Goal: Check status: Check status

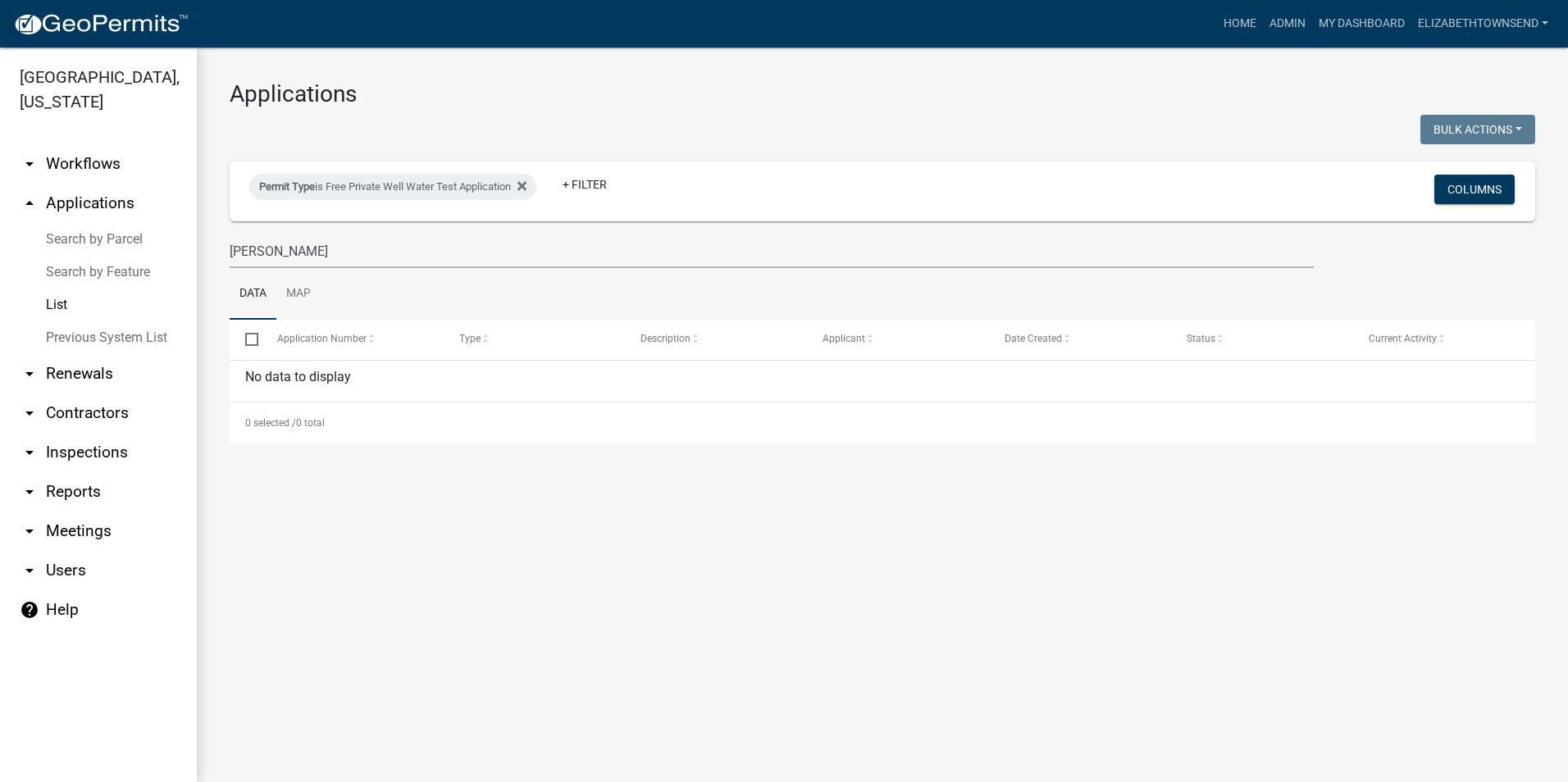
click at [60, 288] on link "List" at bounding box center [98, 304] width 197 height 32
click at [302, 250] on input "[PERSON_NAME]" at bounding box center [771, 251] width 1084 height 33
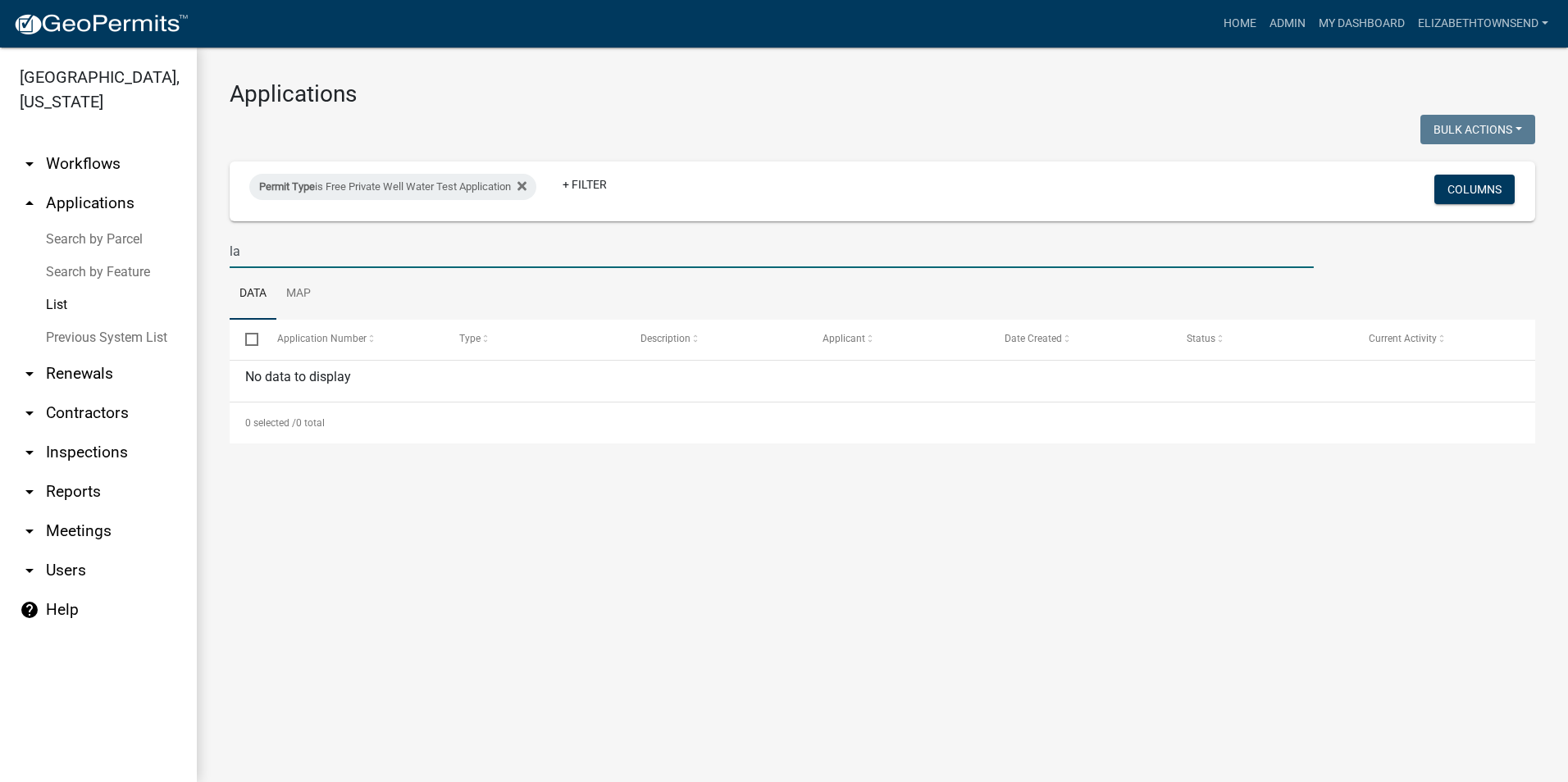
type input "l"
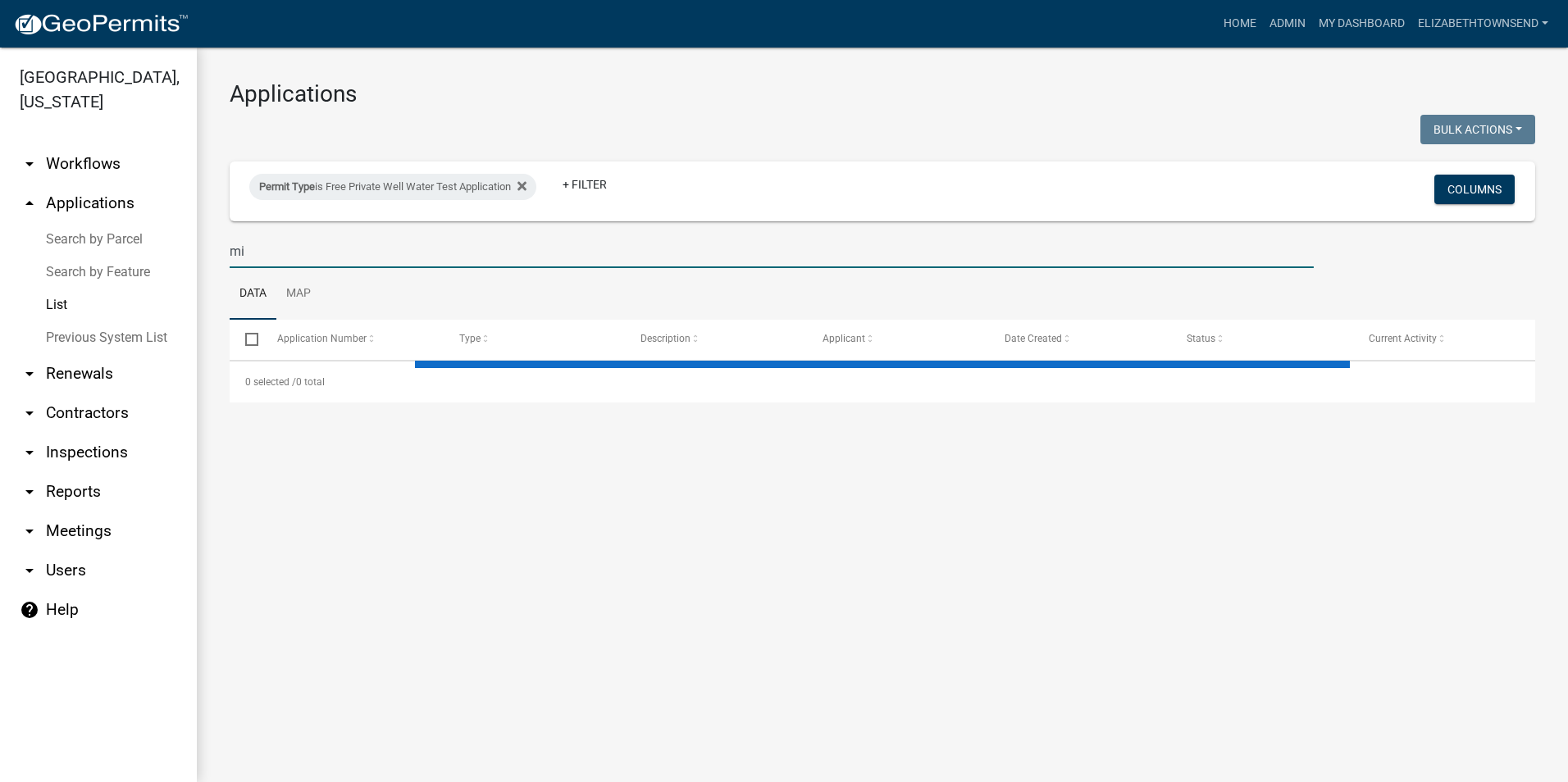
type input "mic"
select select "3: 100"
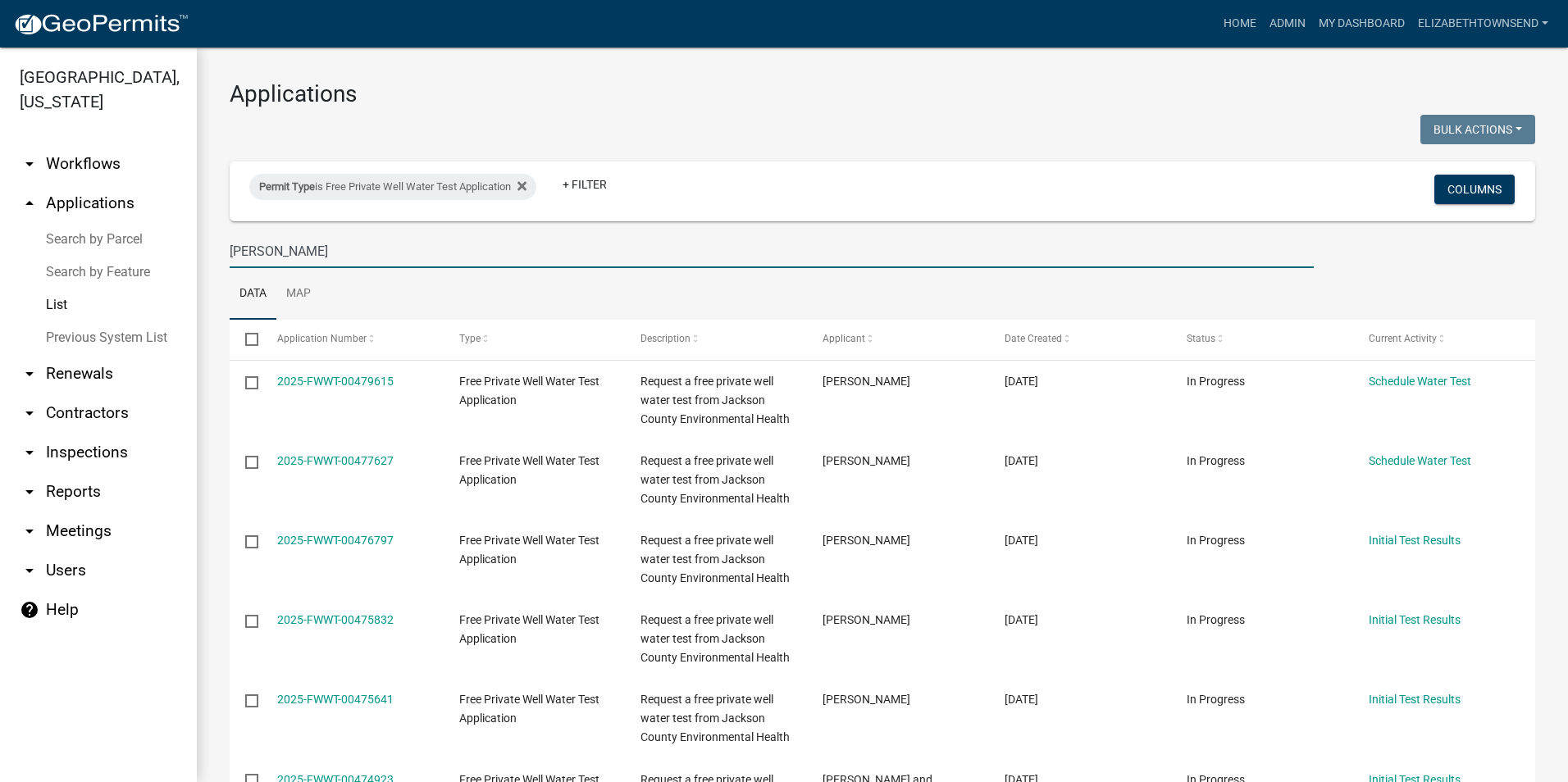
type input "[PERSON_NAME]"
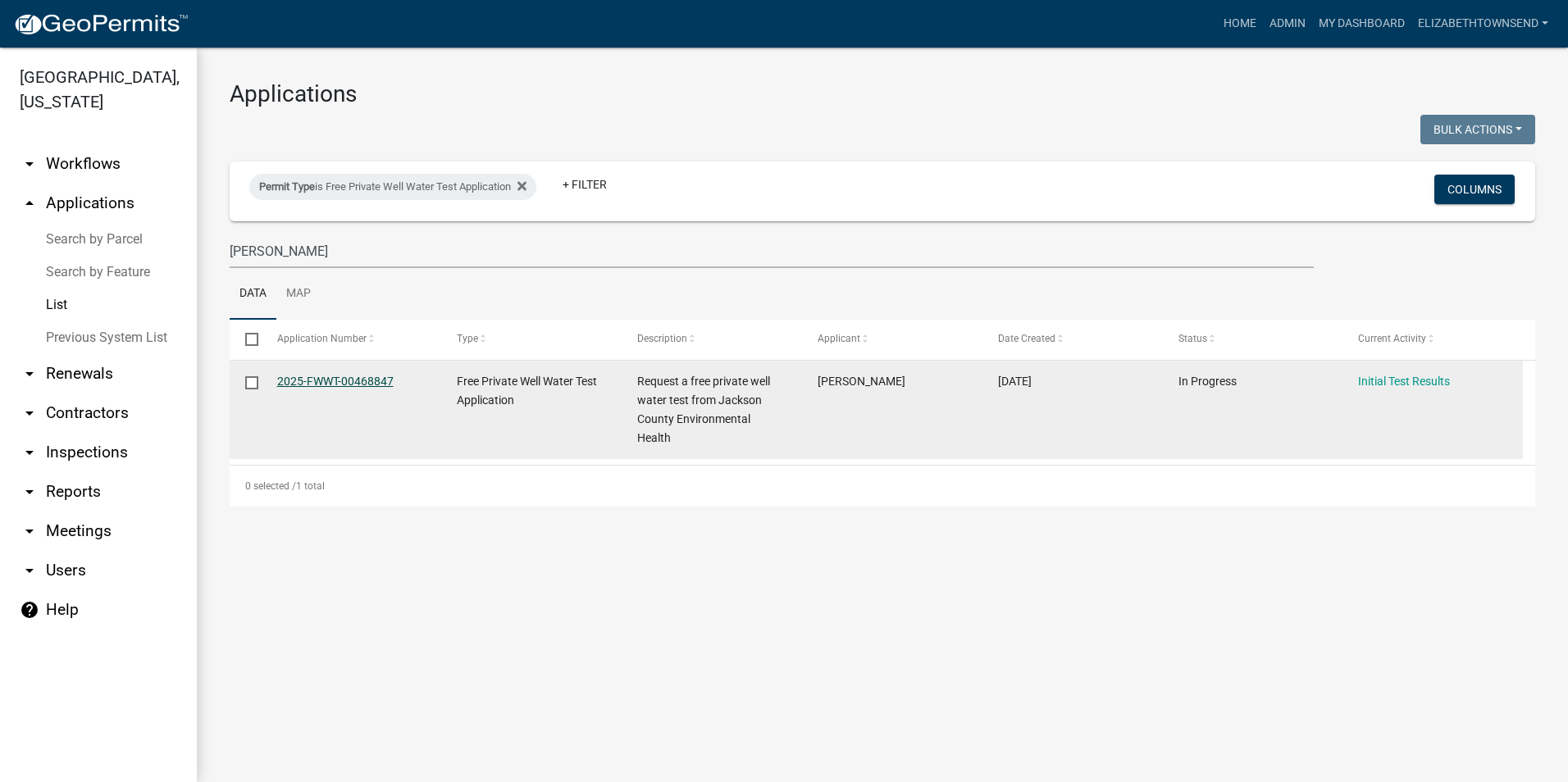
click at [369, 378] on link "2025-FWWT-00468847" at bounding box center [336, 381] width 116 height 13
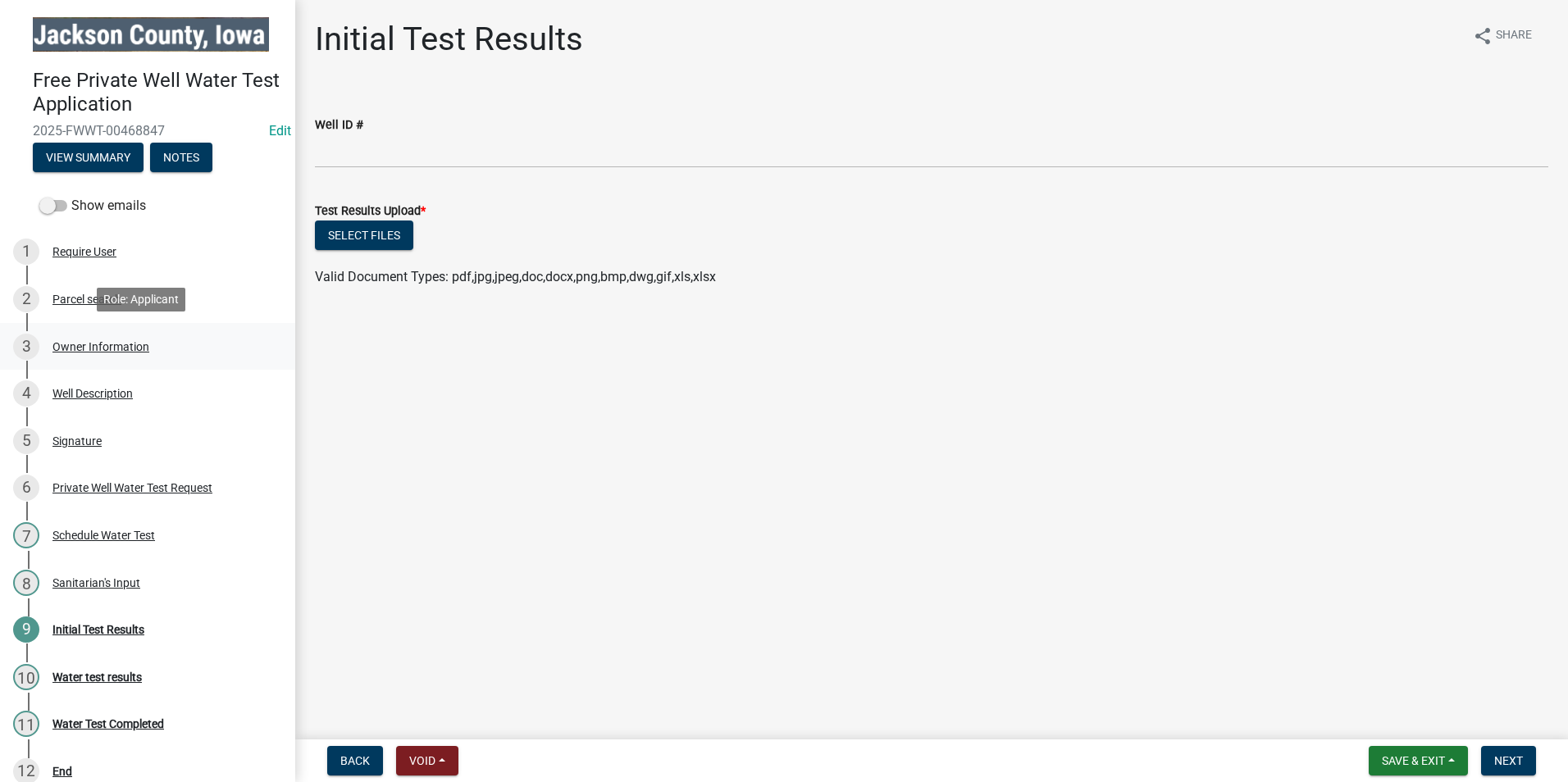
click at [98, 348] on div "Owner Information" at bounding box center [101, 347] width 97 height 11
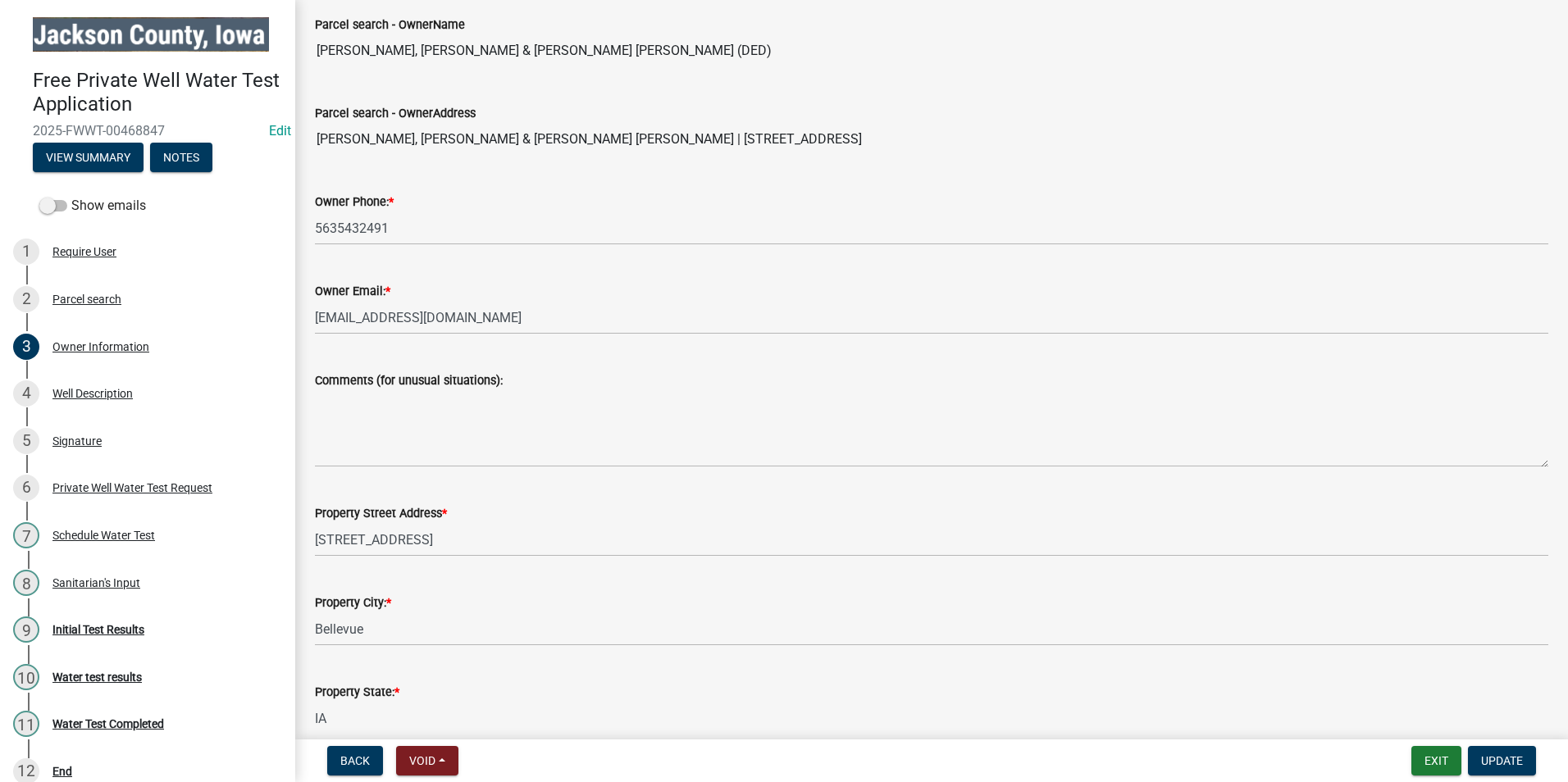
scroll to position [246, 0]
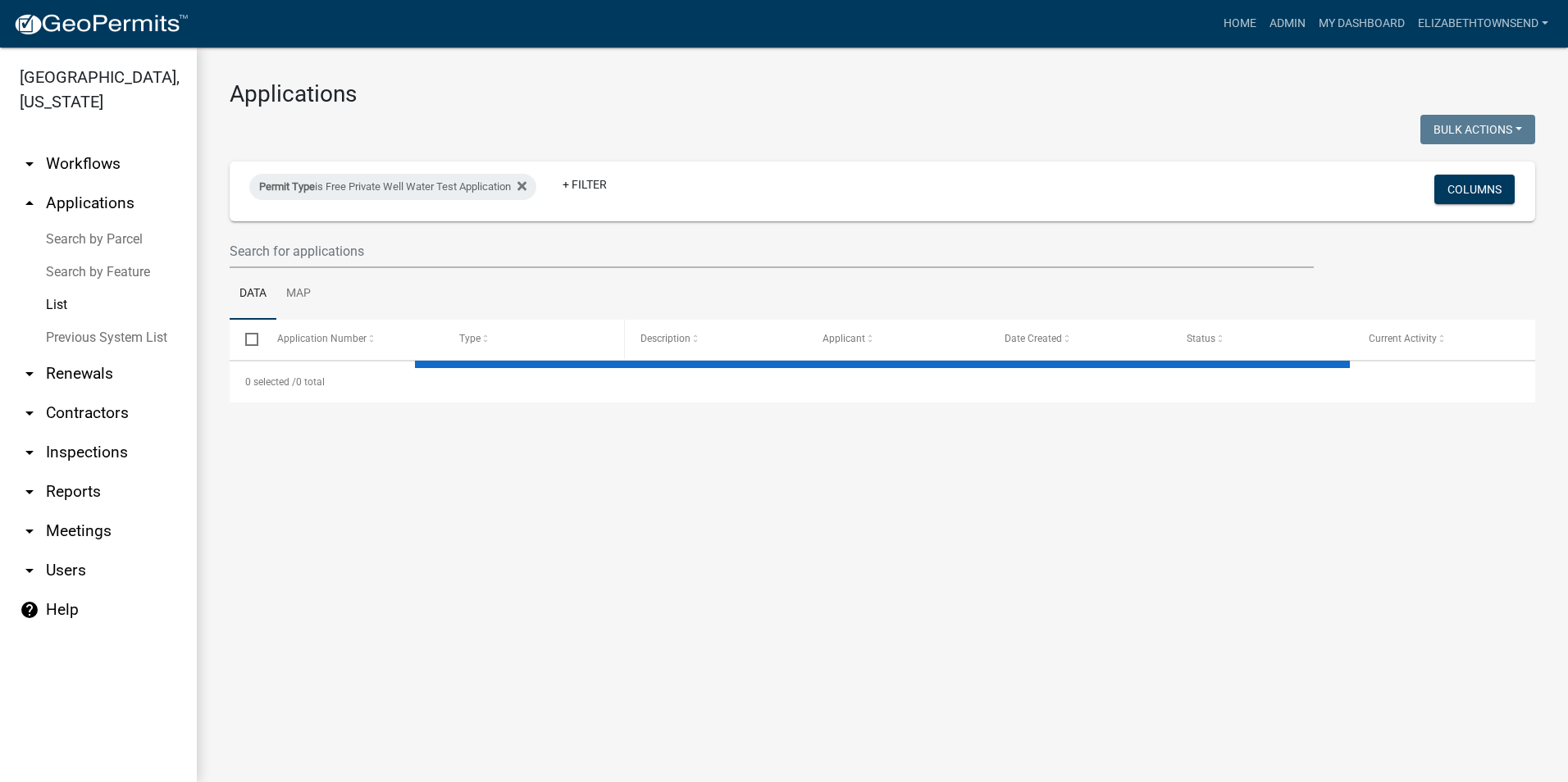
select select "3: 100"
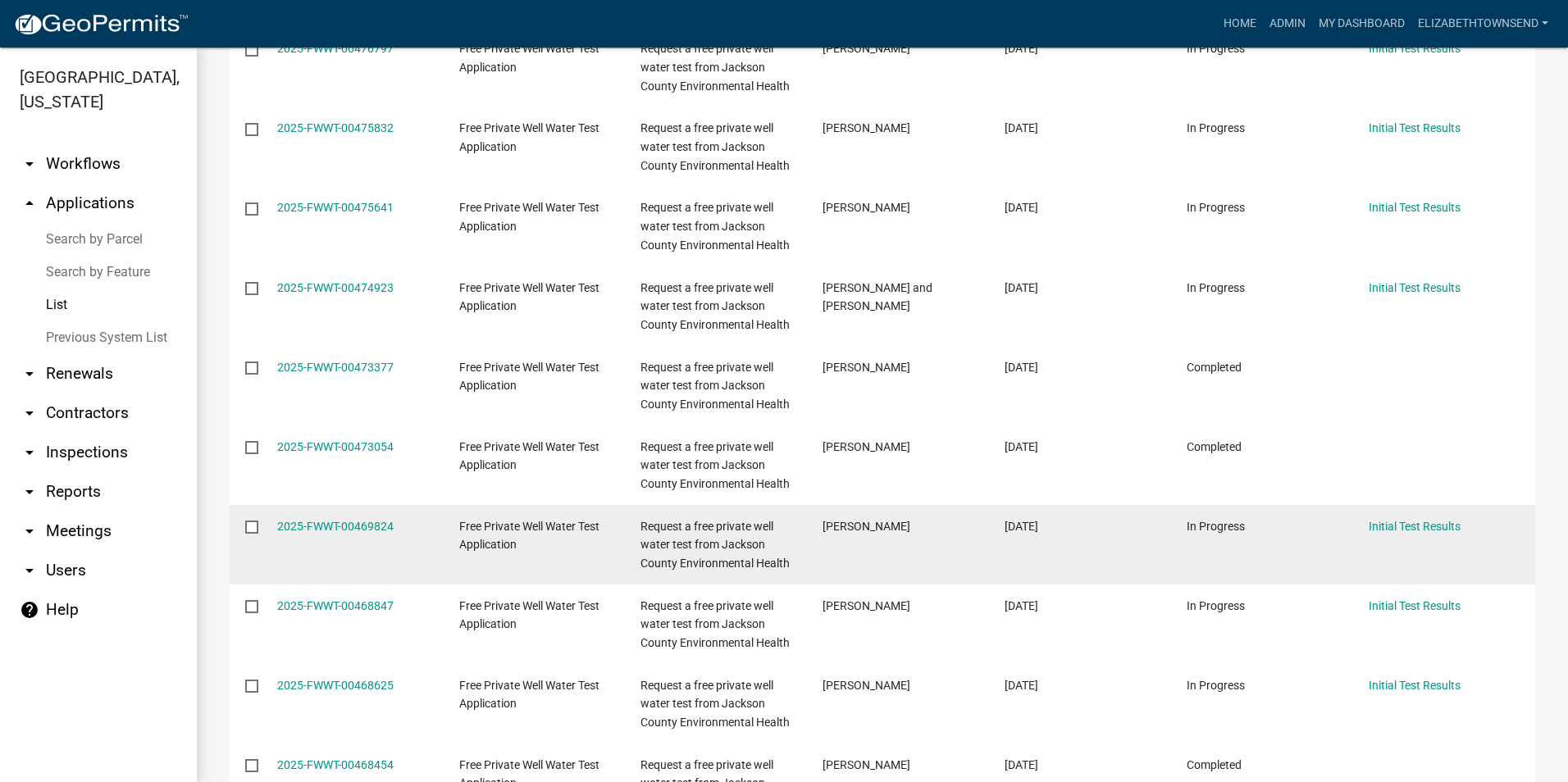
scroll to position [574, 0]
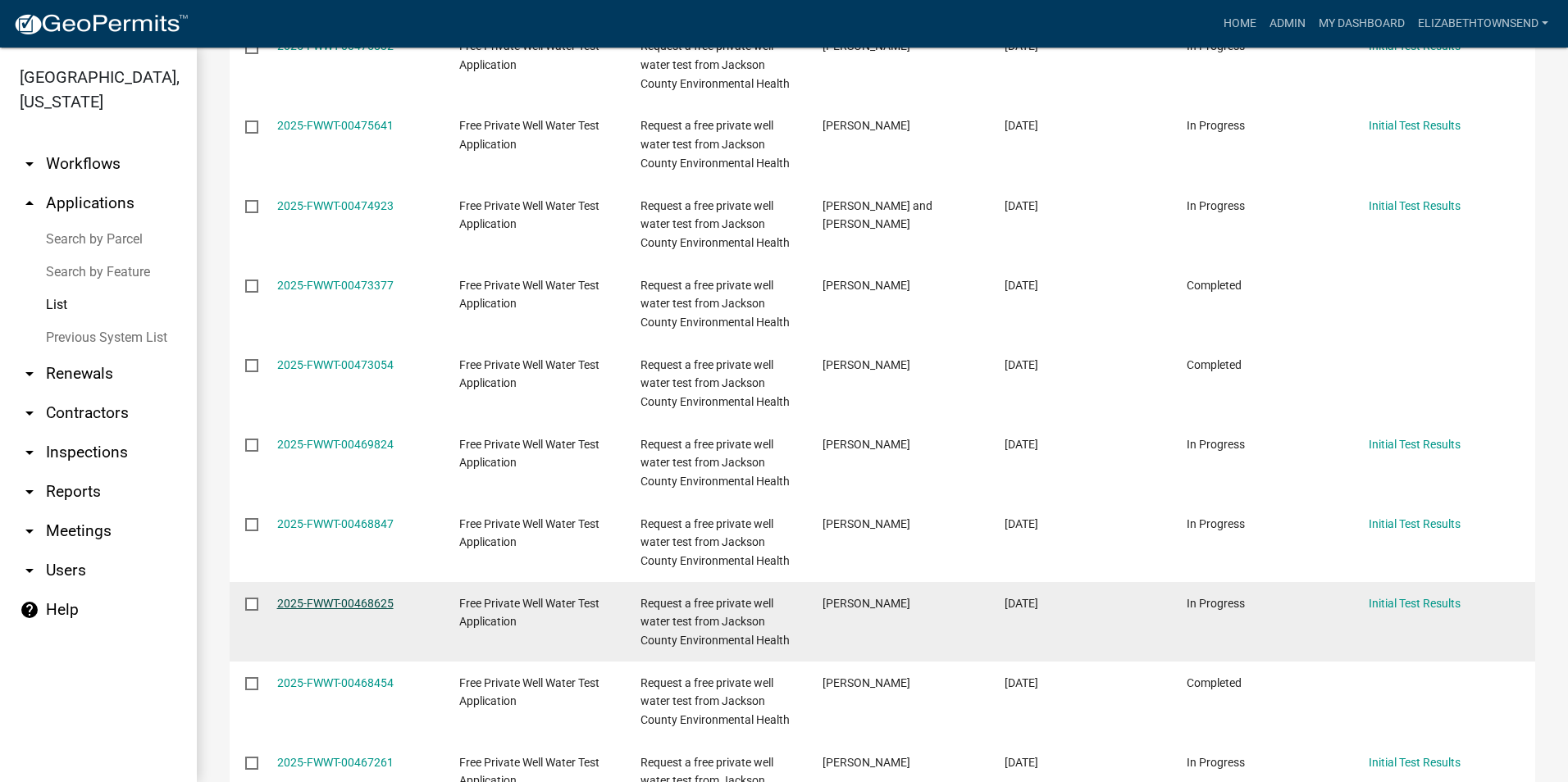
click at [362, 603] on link "2025-FWWT-00468625" at bounding box center [336, 604] width 116 height 13
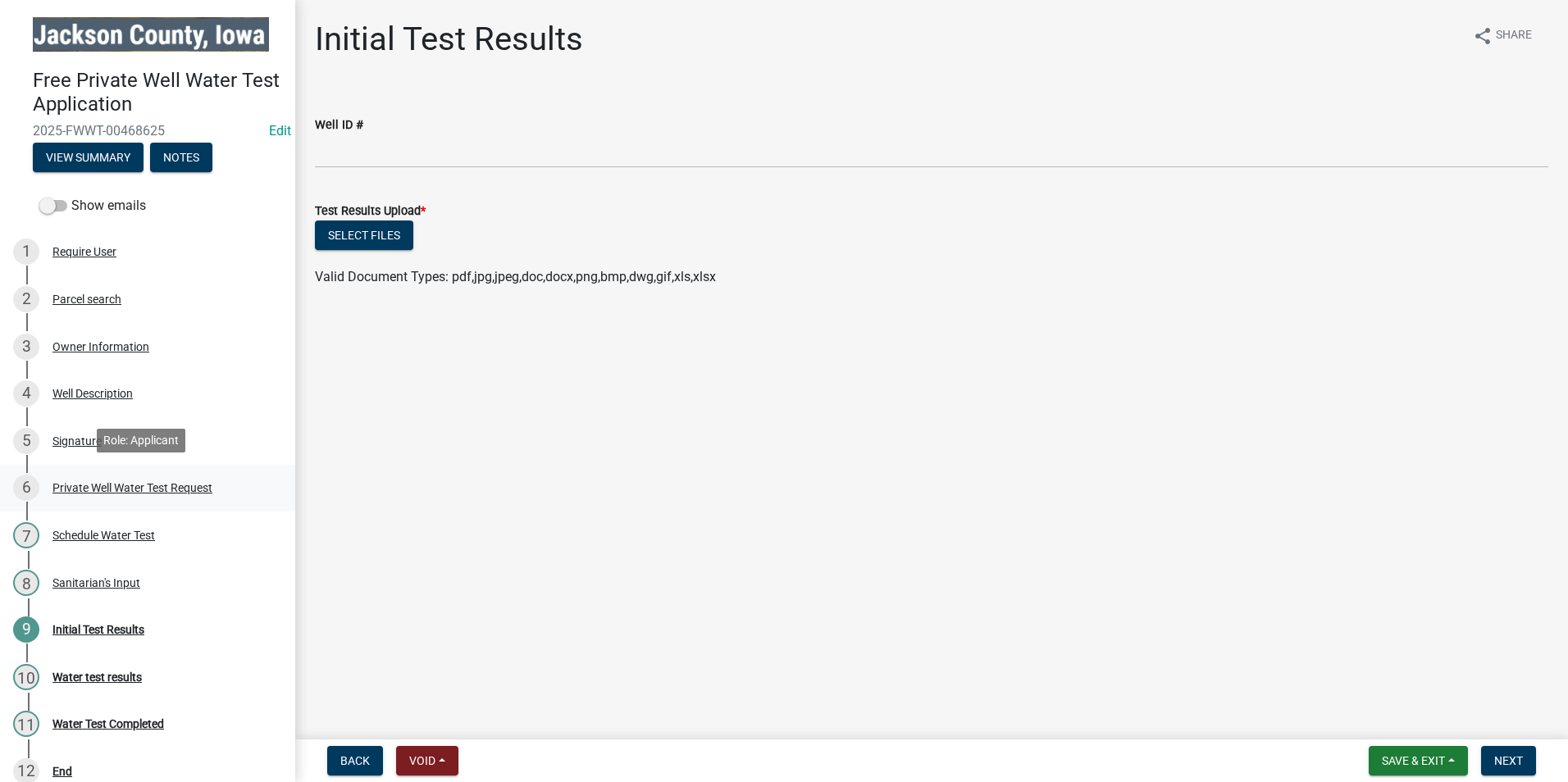
click at [130, 490] on div "Private Well Water Test Request" at bounding box center [132, 487] width 160 height 11
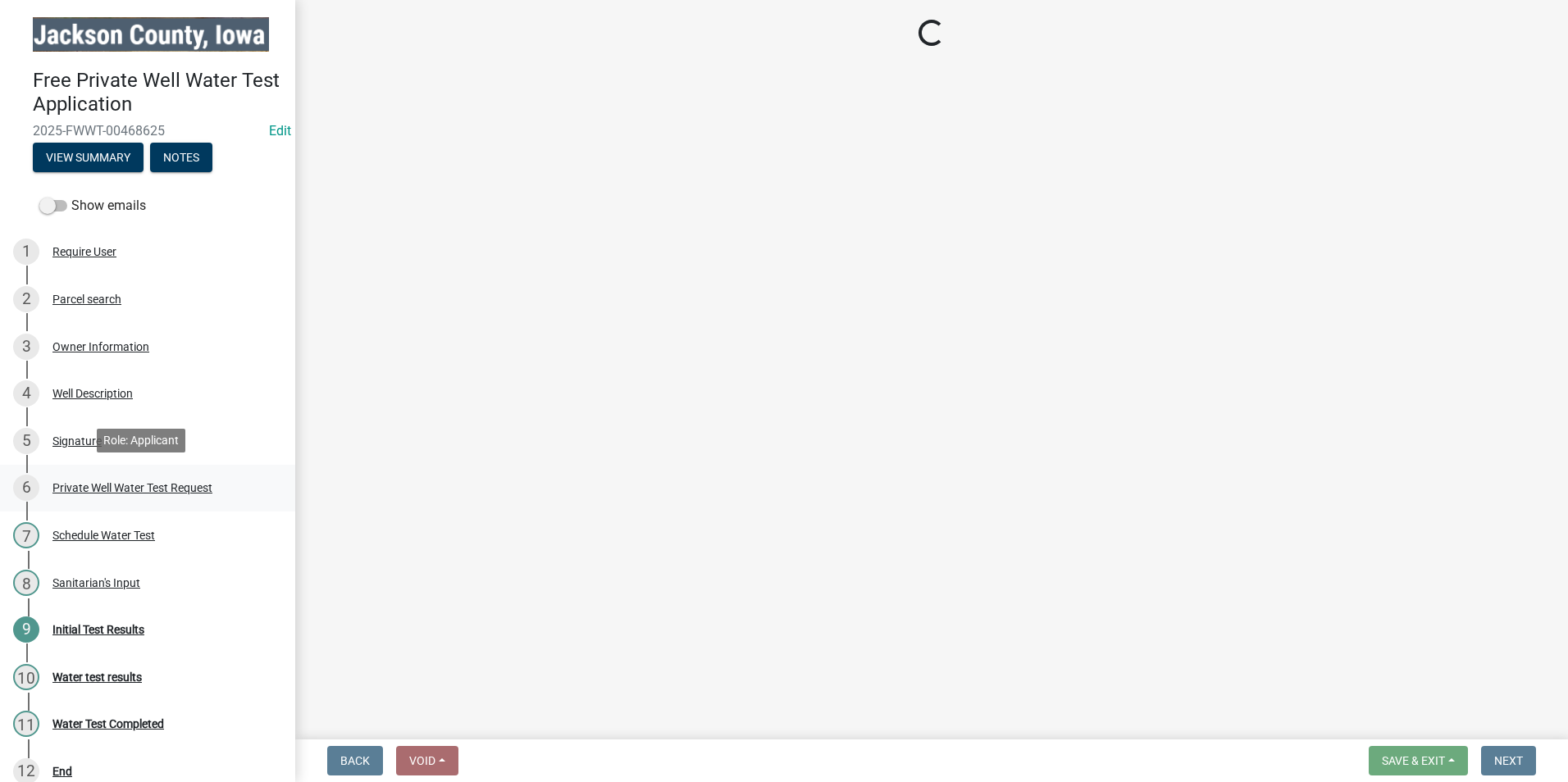
select select "203f66f9-1146-4c03-8286-bc7632bf4236"
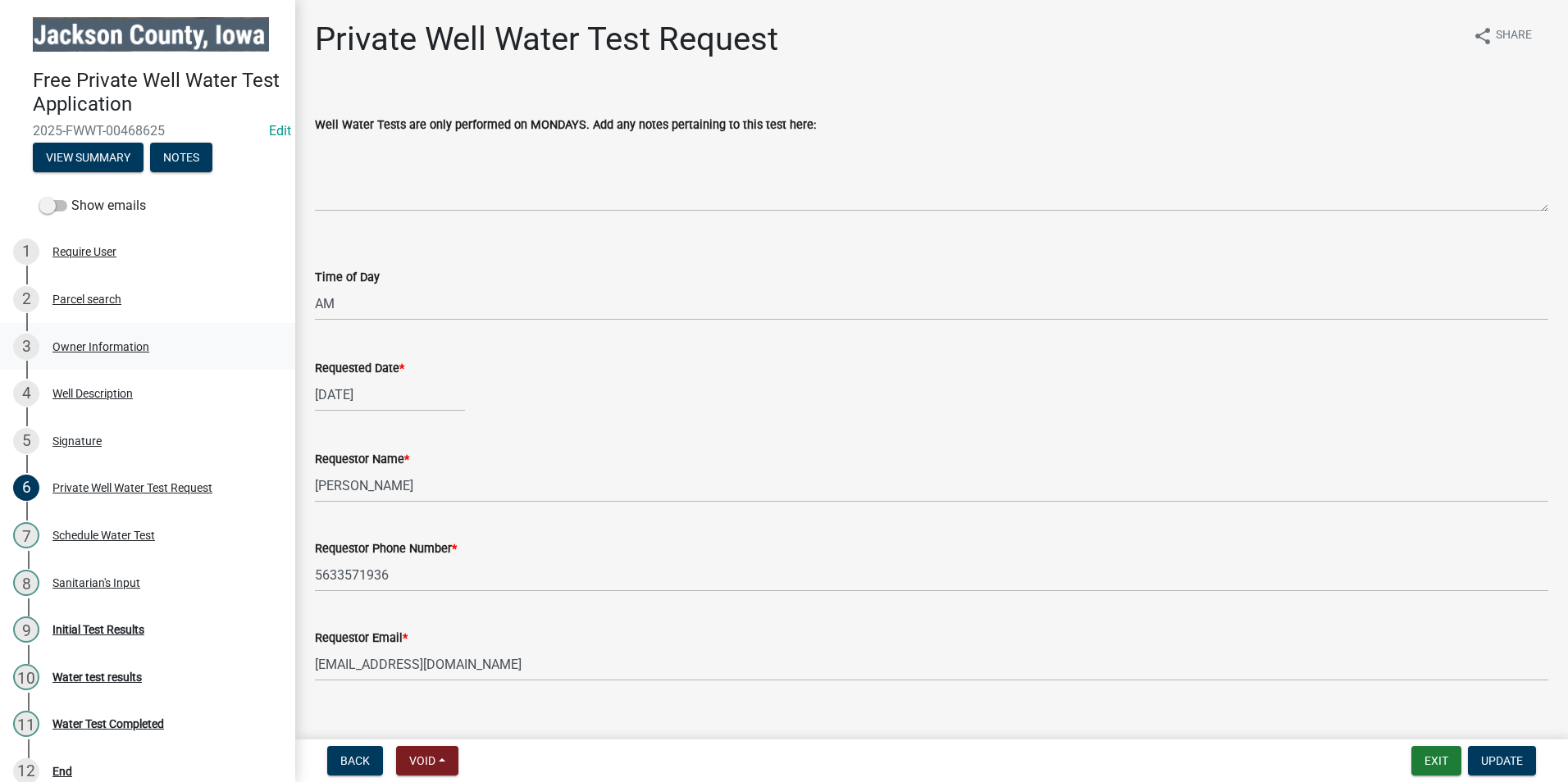
click at [112, 341] on div "Owner Information" at bounding box center [101, 347] width 97 height 11
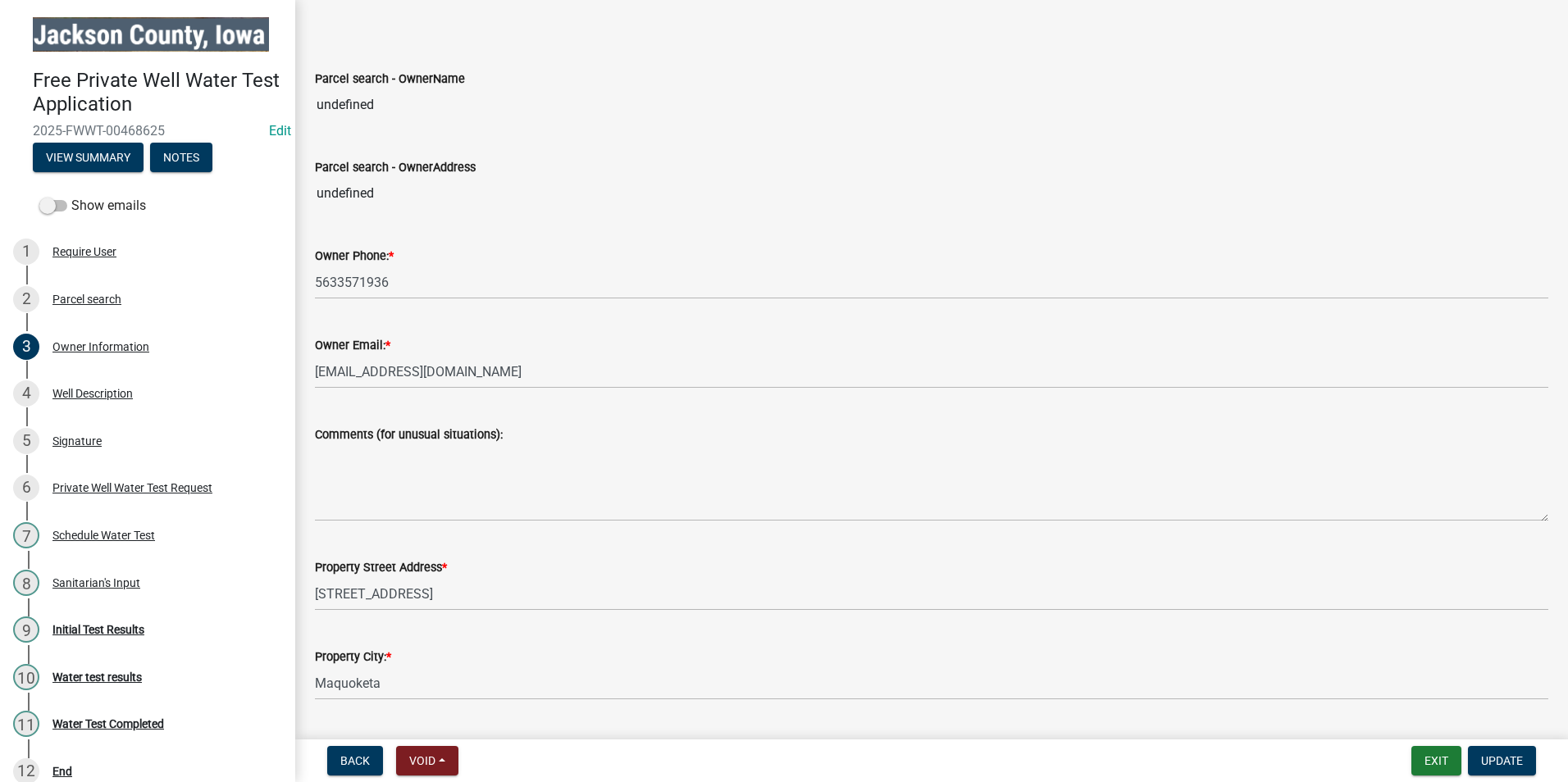
scroll to position [328, 0]
